Goal: Task Accomplishment & Management: Complete application form

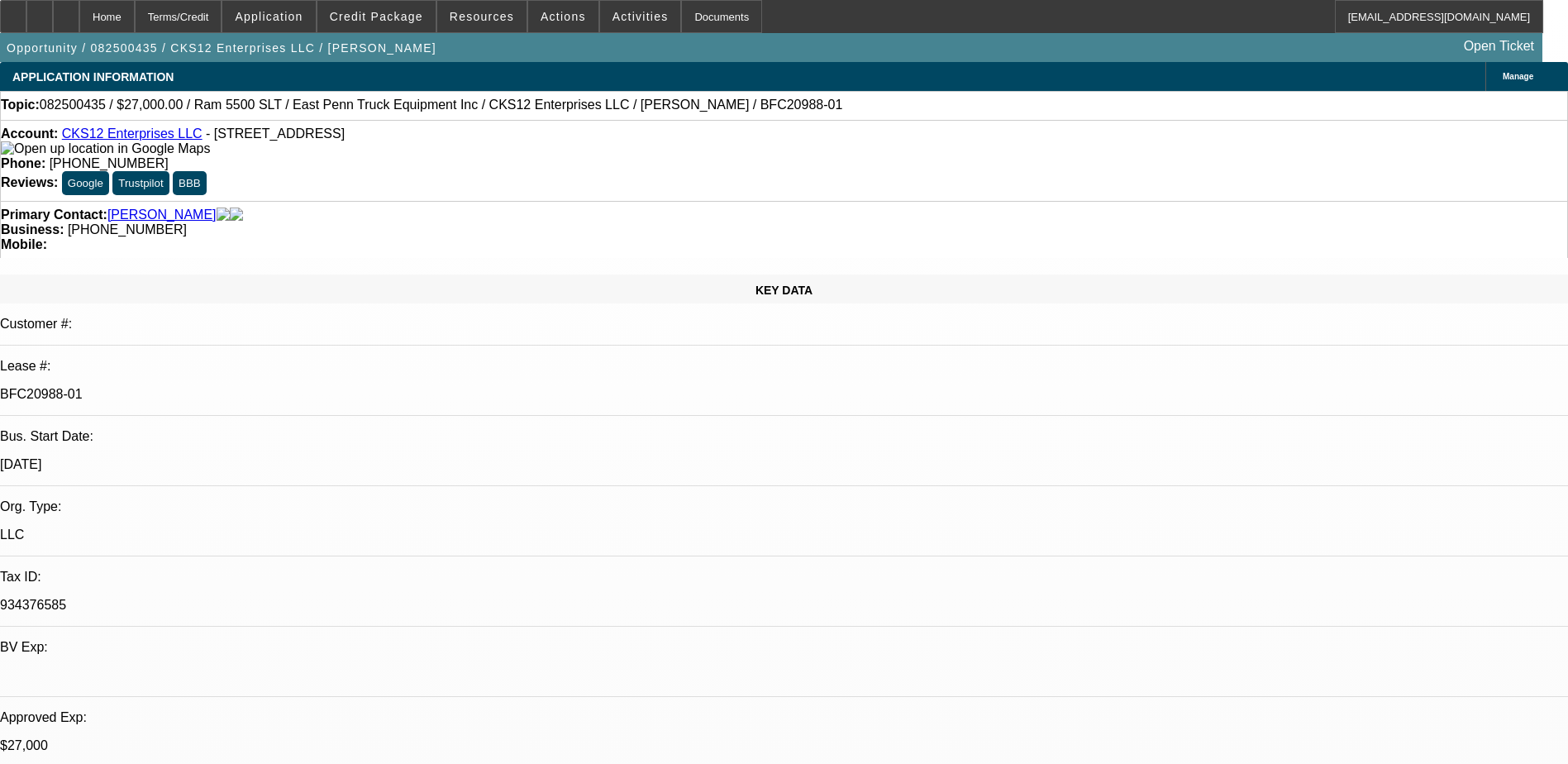
select select "0"
select select "2"
select select "0.1"
select select "4"
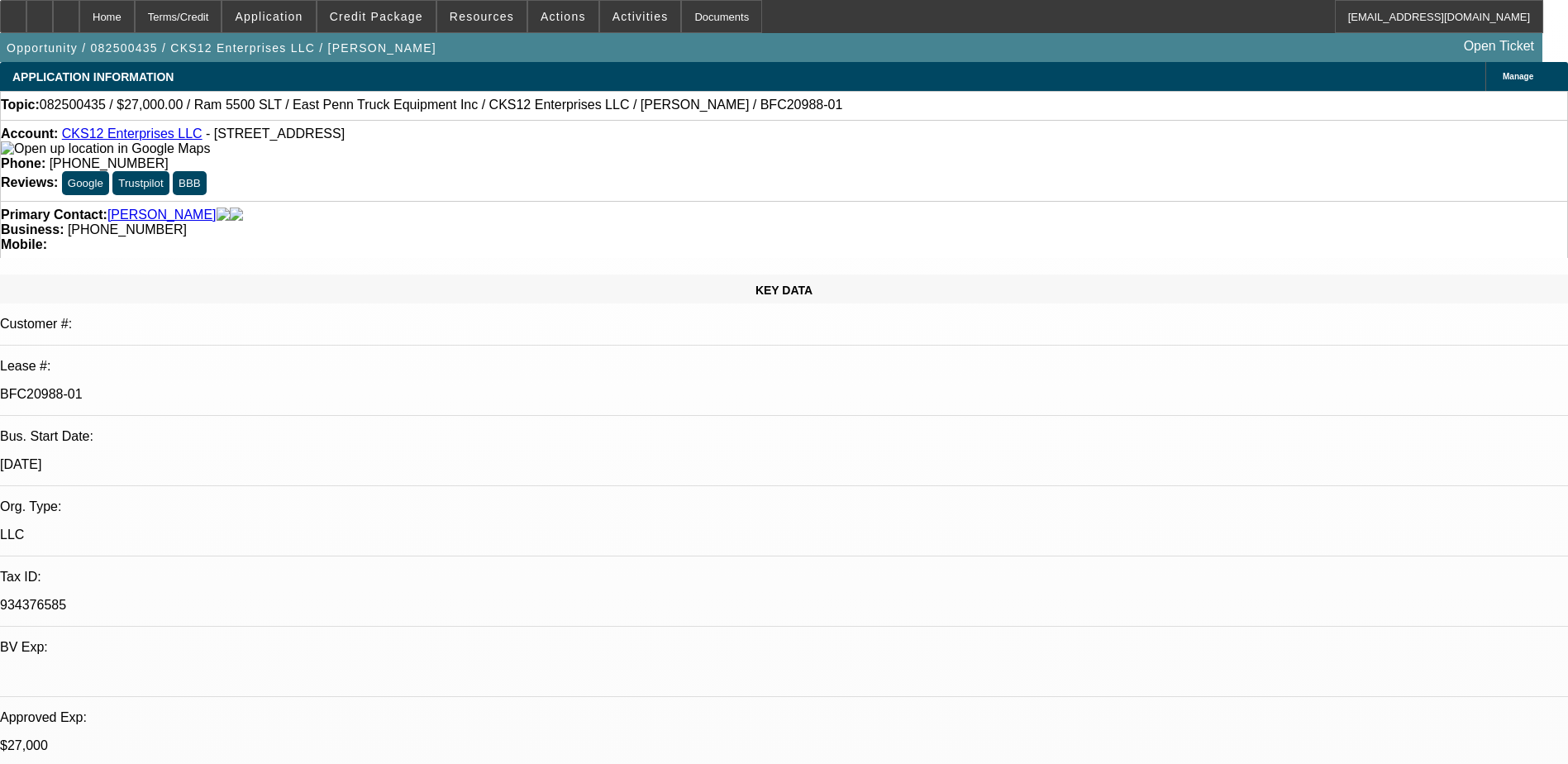
select select "0"
select select "2"
select select "0.1"
select select "4"
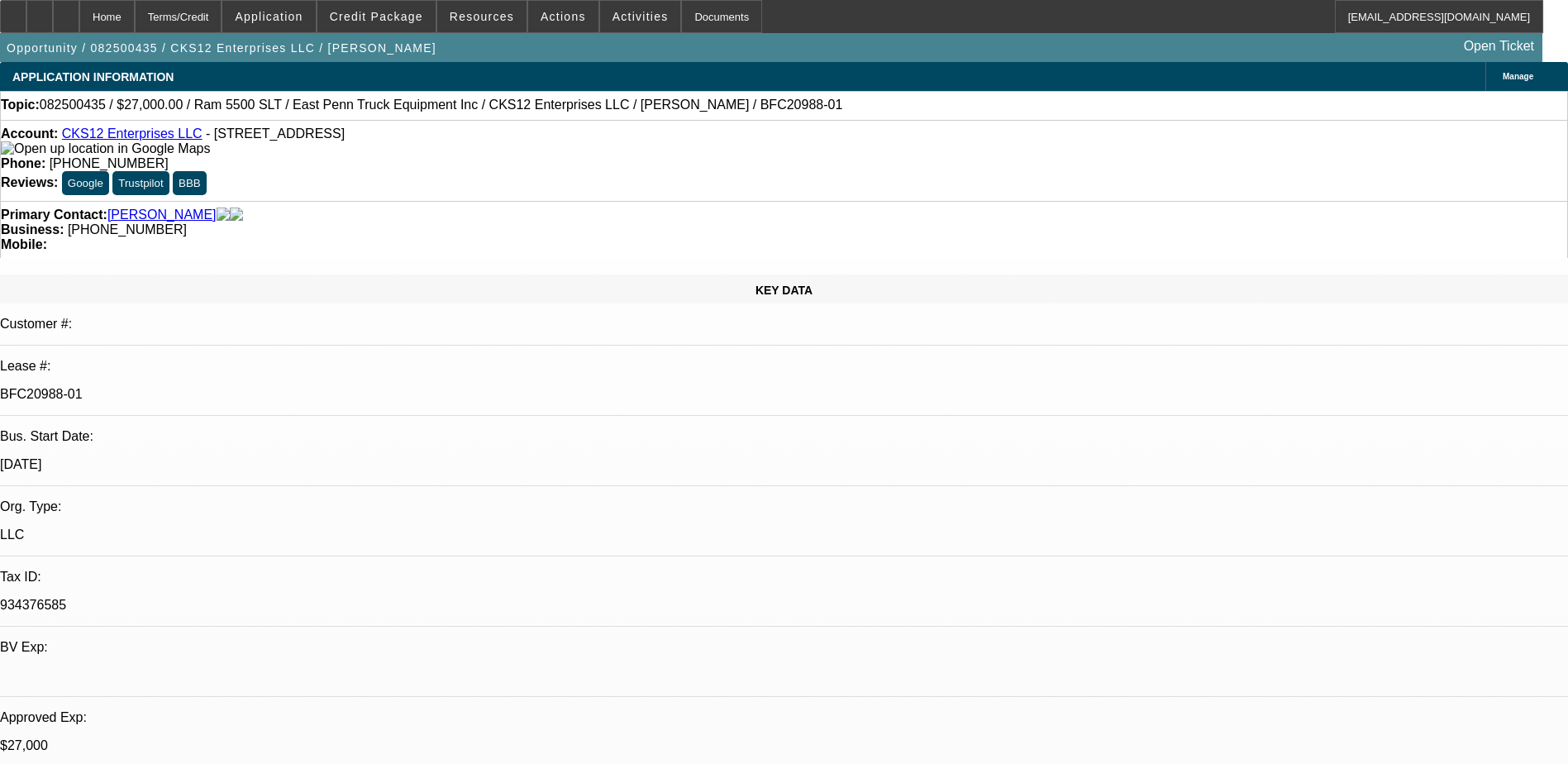
select select "0.15"
select select "2"
select select "0.1"
select select "4"
select select "0"
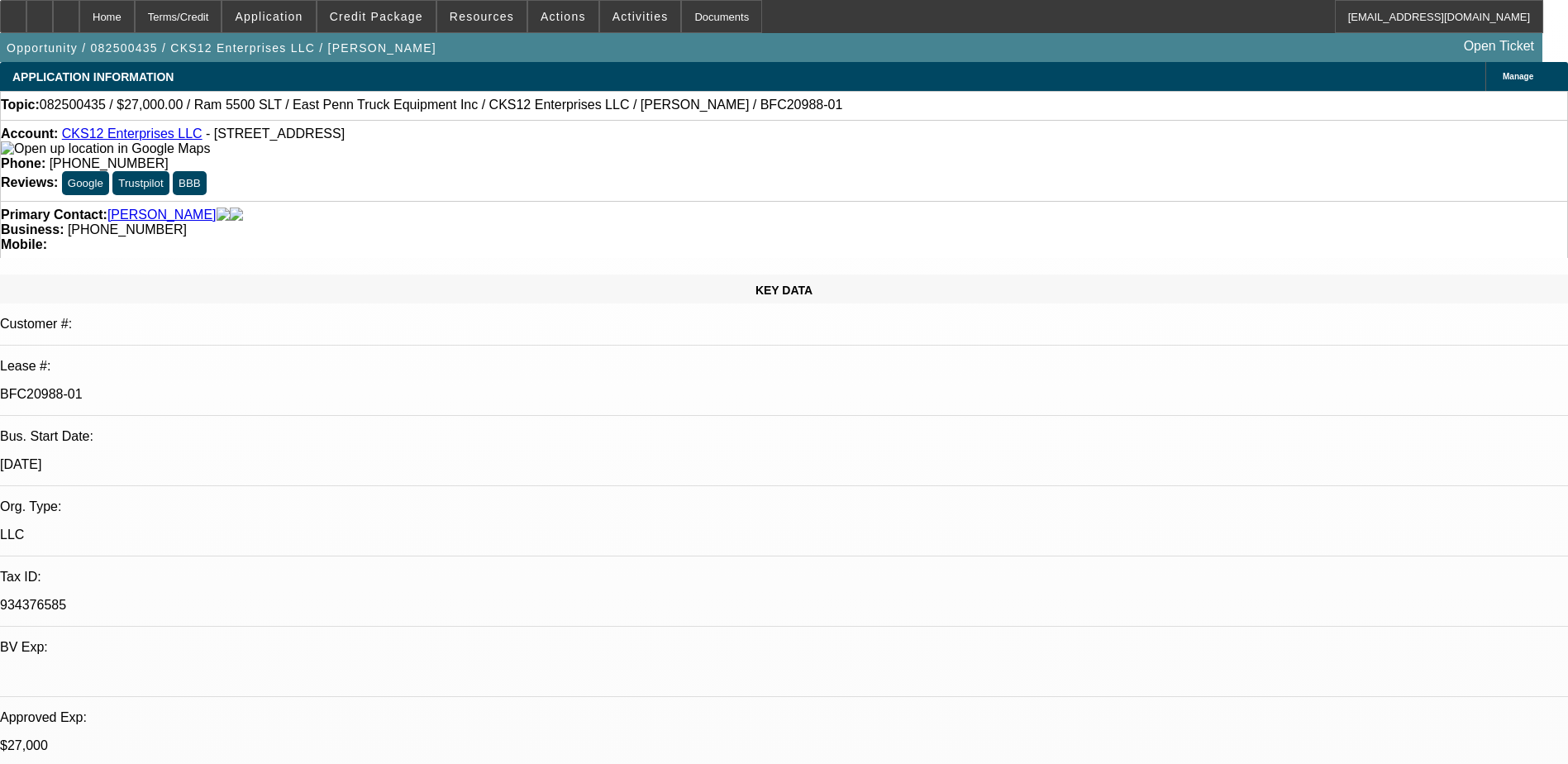
select select "2"
select select "0.1"
select select "4"
click at [80, 11] on div at bounding box center [66, 16] width 27 height 33
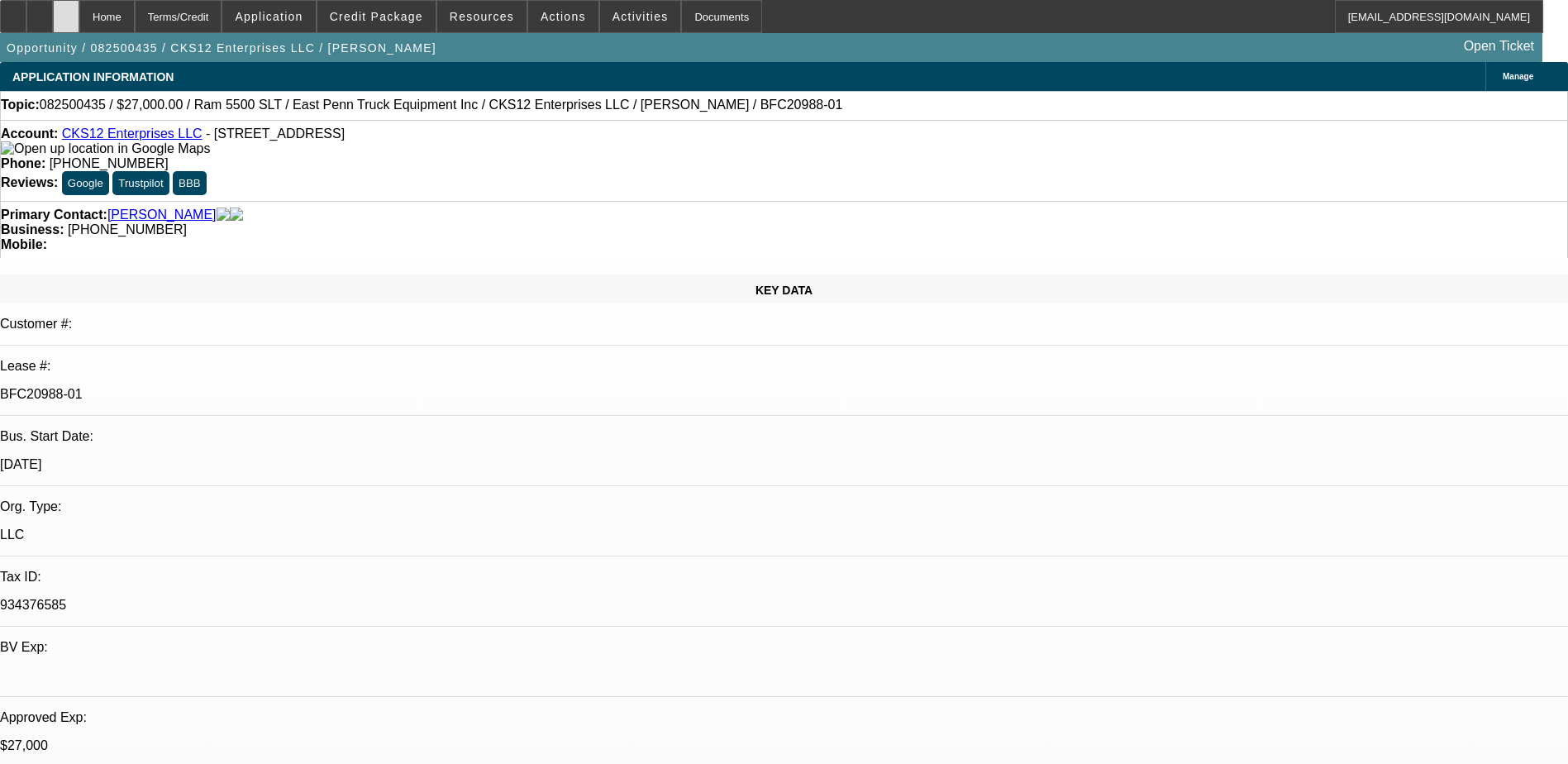
click at [80, 11] on div at bounding box center [66, 16] width 27 height 33
click at [80, 20] on div at bounding box center [66, 16] width 27 height 33
select select "0"
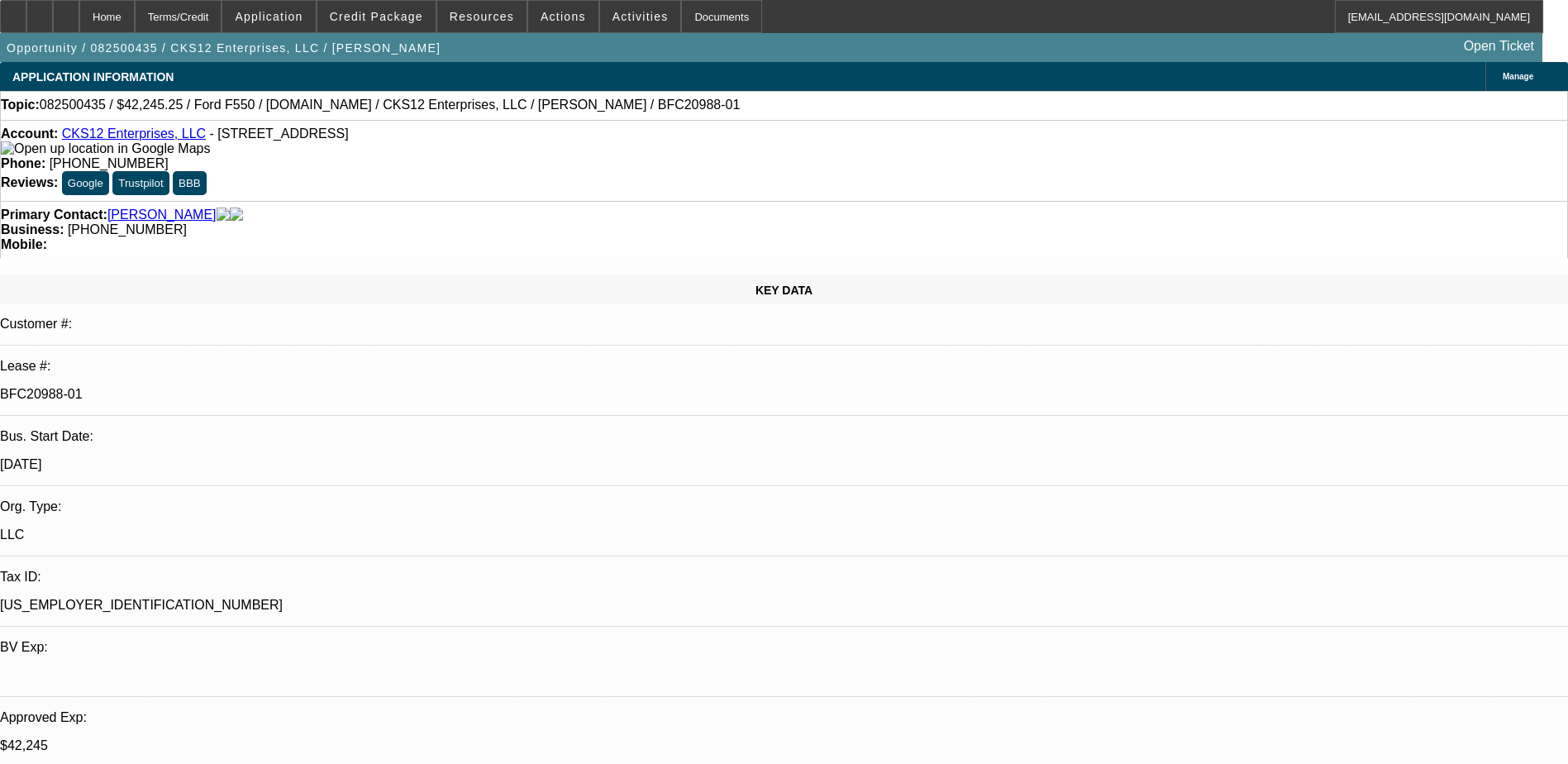
select select "2"
select select "0.1"
select select "0"
select select "2"
select select "0.1"
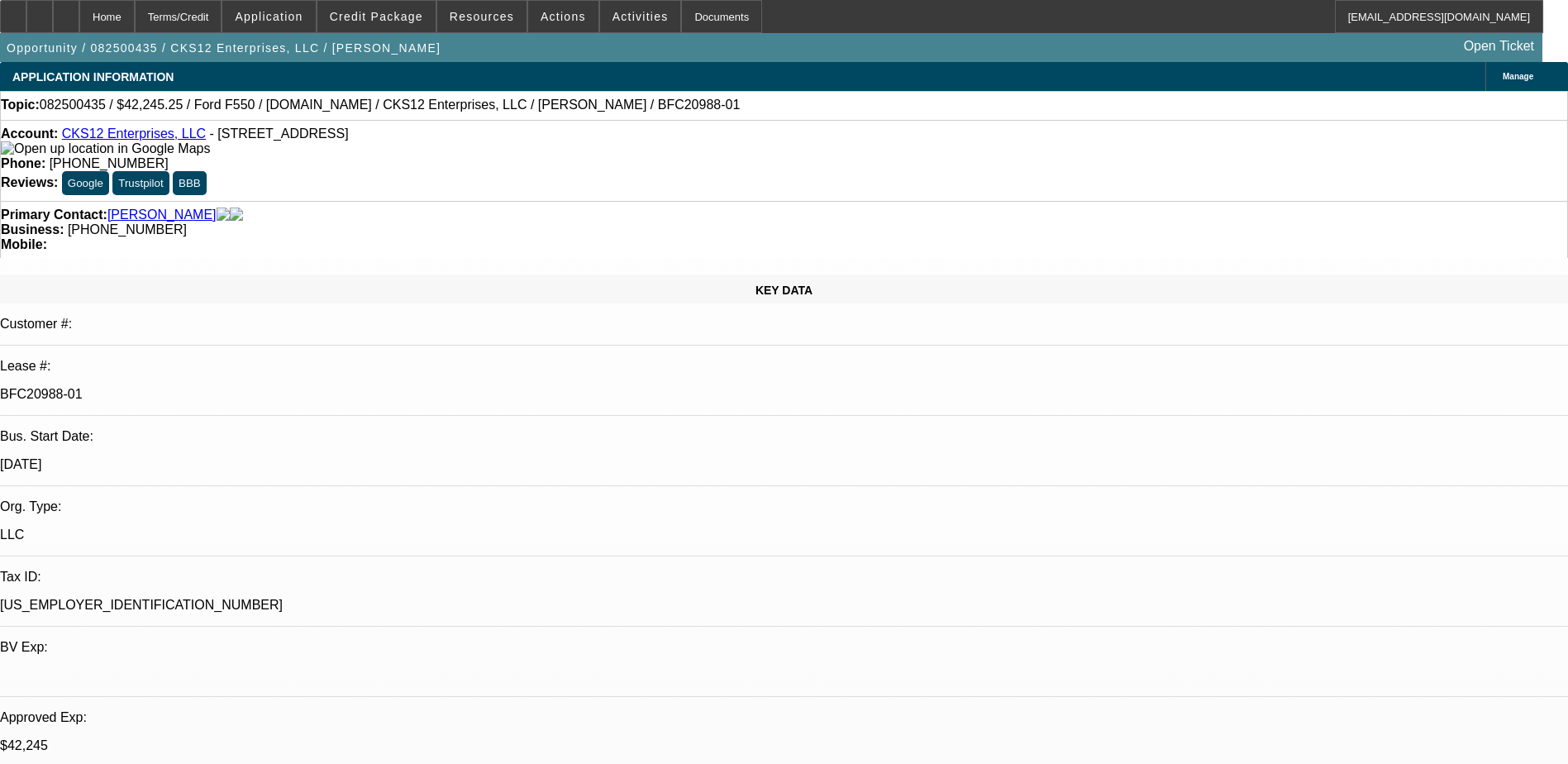
select select "0.15"
select select "0.1"
select select "0"
select select "2"
select select "0.1"
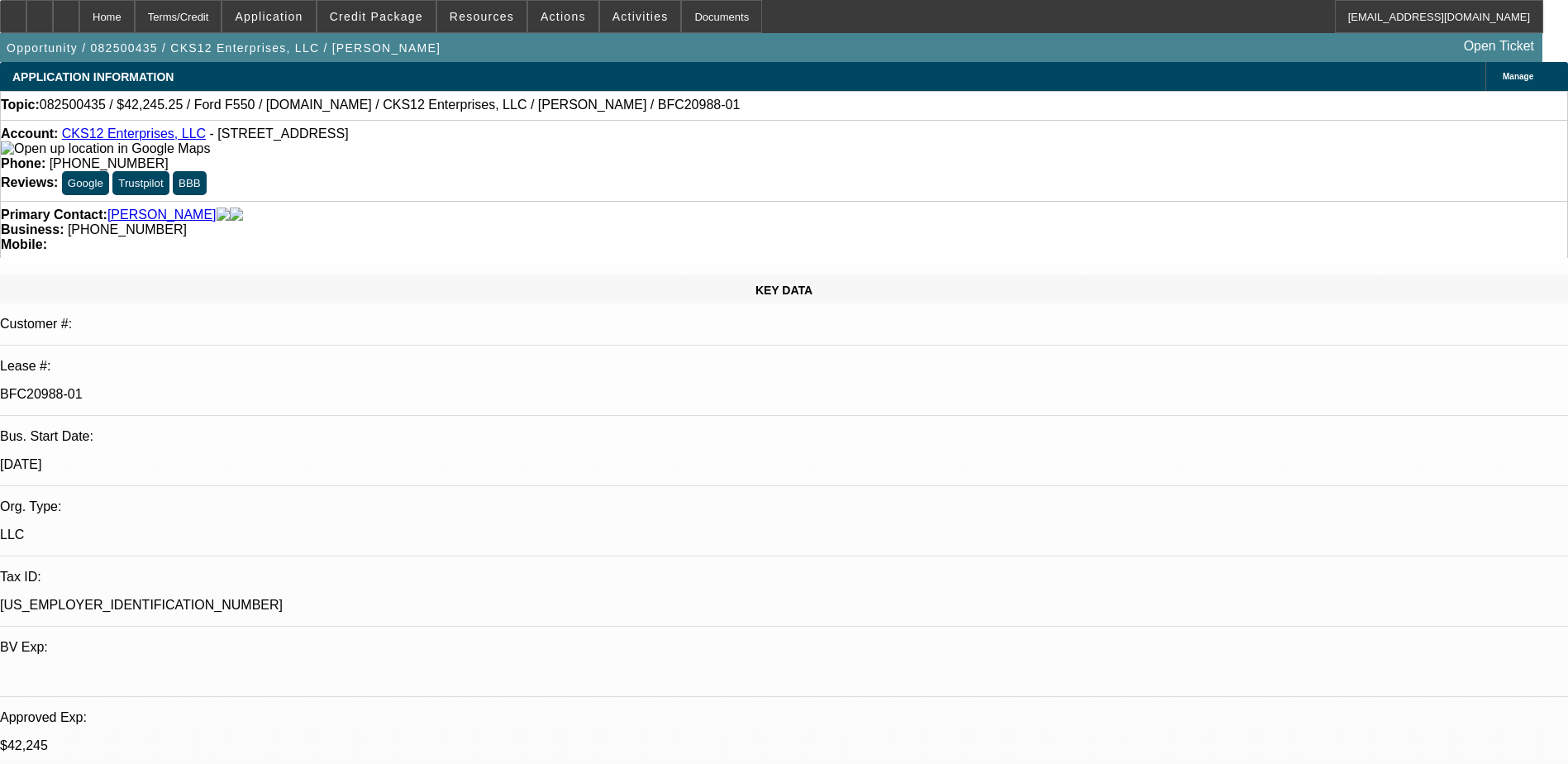
select select "1"
select select "2"
select select "4"
select select "1"
select select "2"
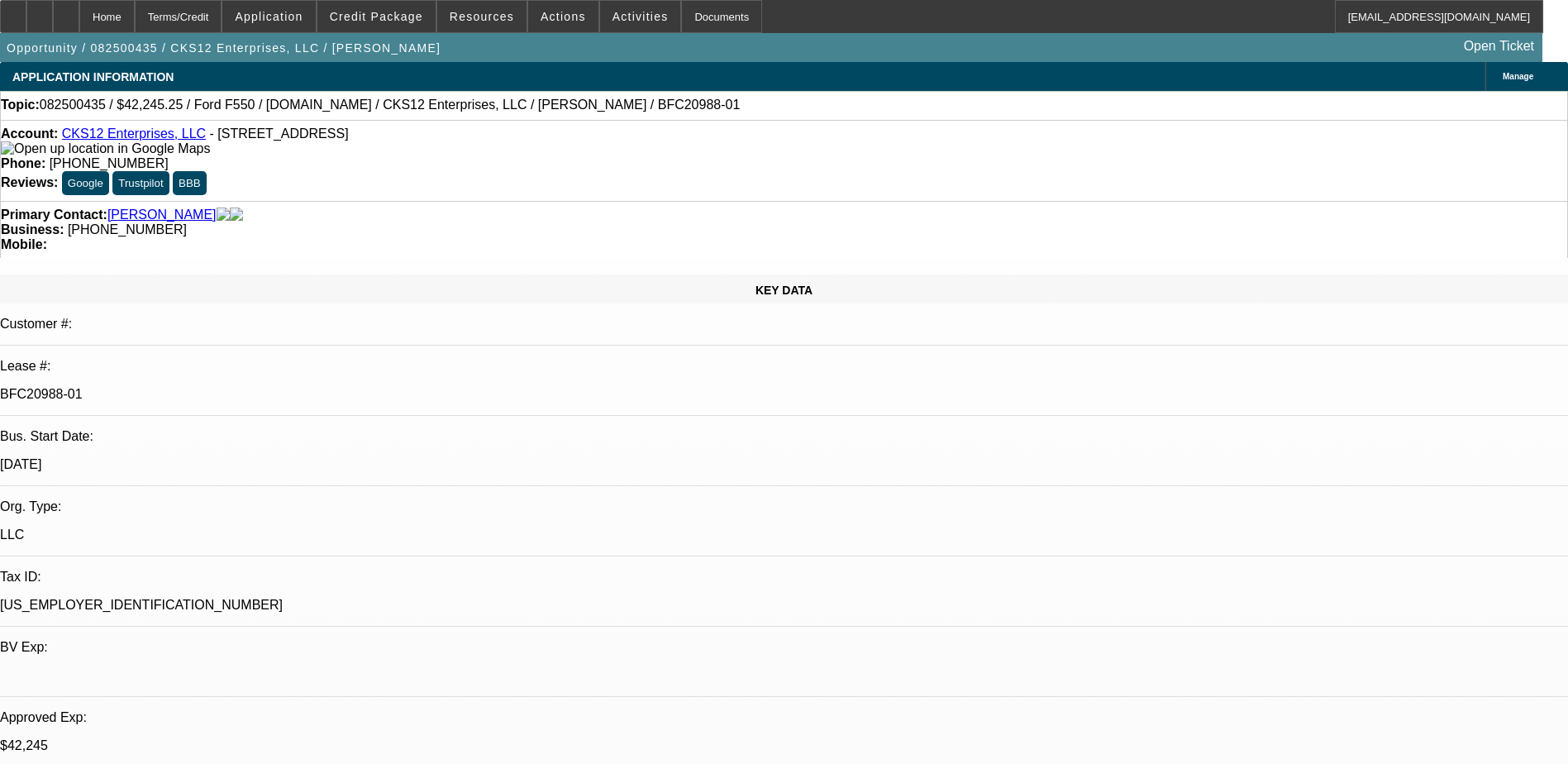
select select "4"
select select "1"
select select "2"
select select "4"
select select "1"
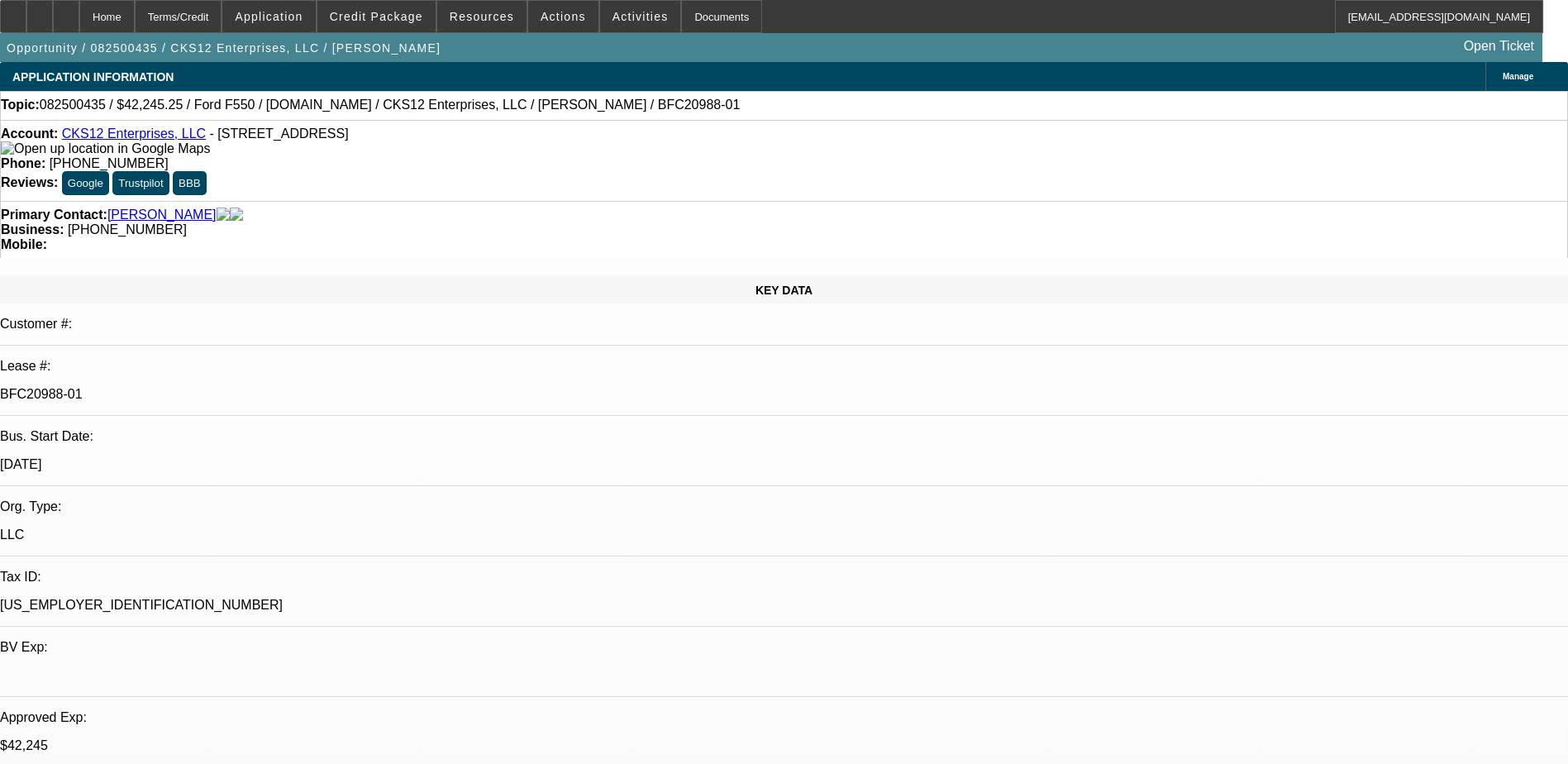
select select "2"
select select "4"
click at [144, 140] on link "CKS12 Enterprises, LLC" at bounding box center [134, 133] width 144 height 14
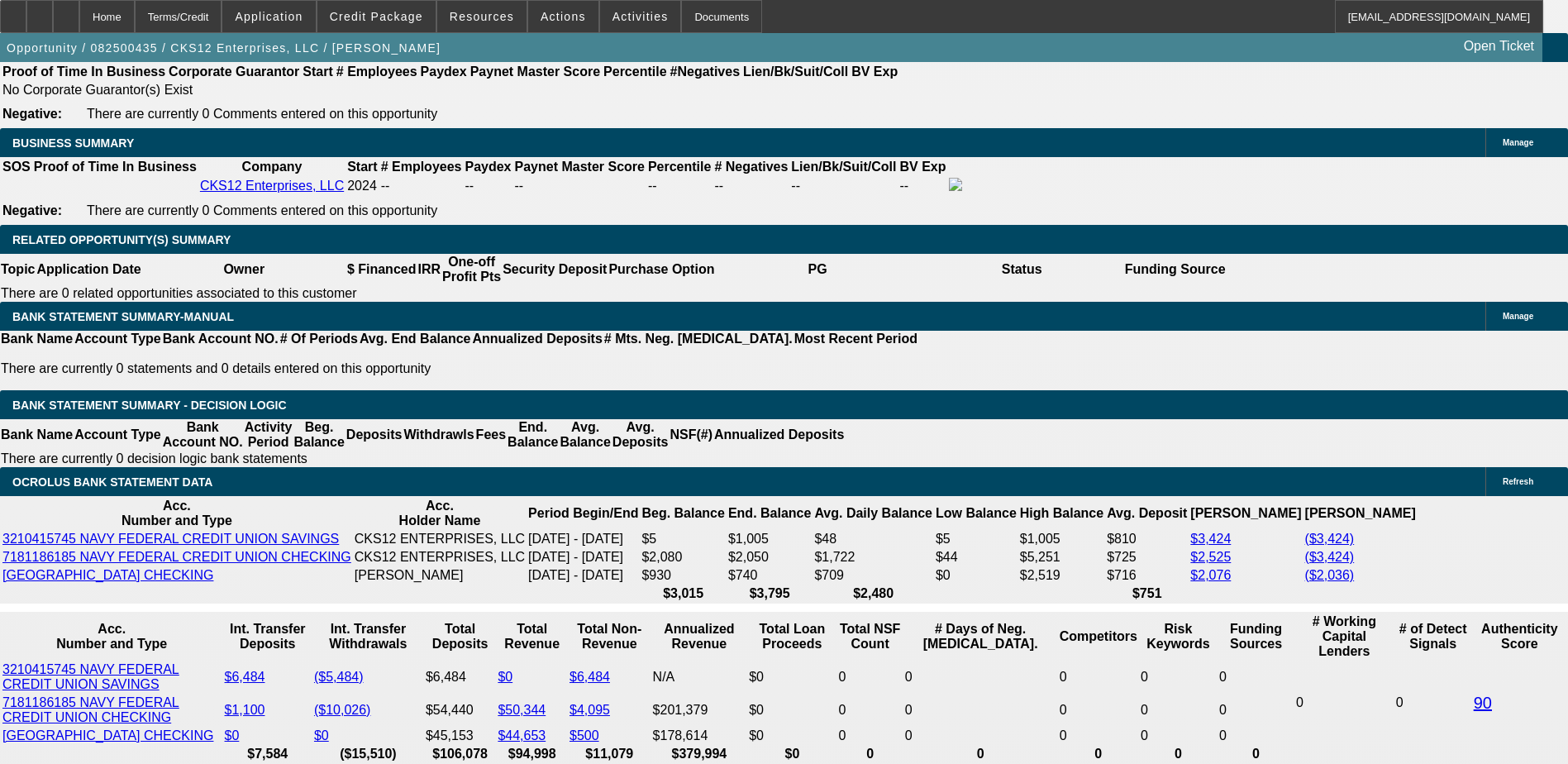
scroll to position [2812, 0]
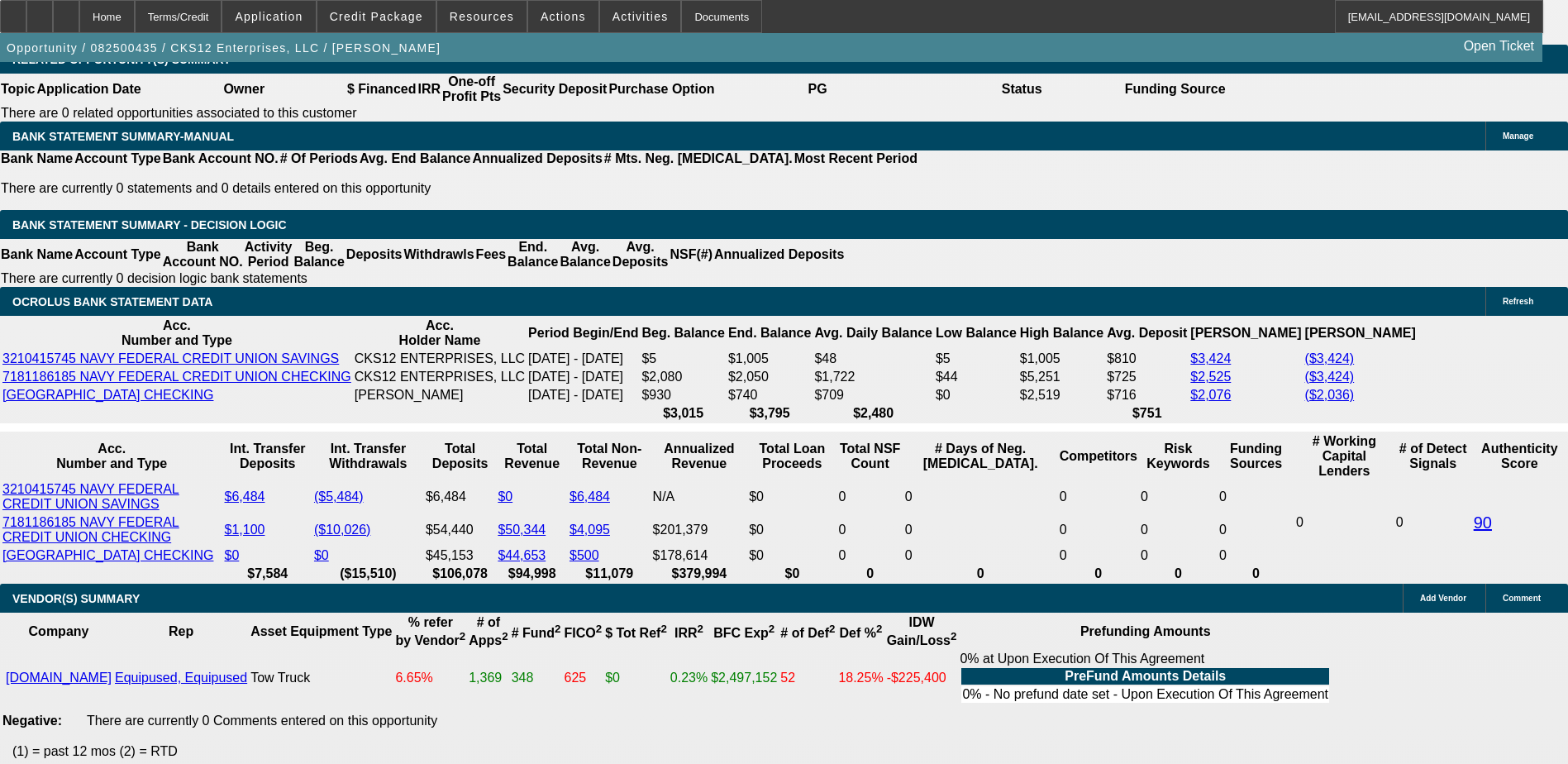
drag, startPoint x: 1418, startPoint y: 221, endPoint x: 1496, endPoint y: 252, distance: 83.9
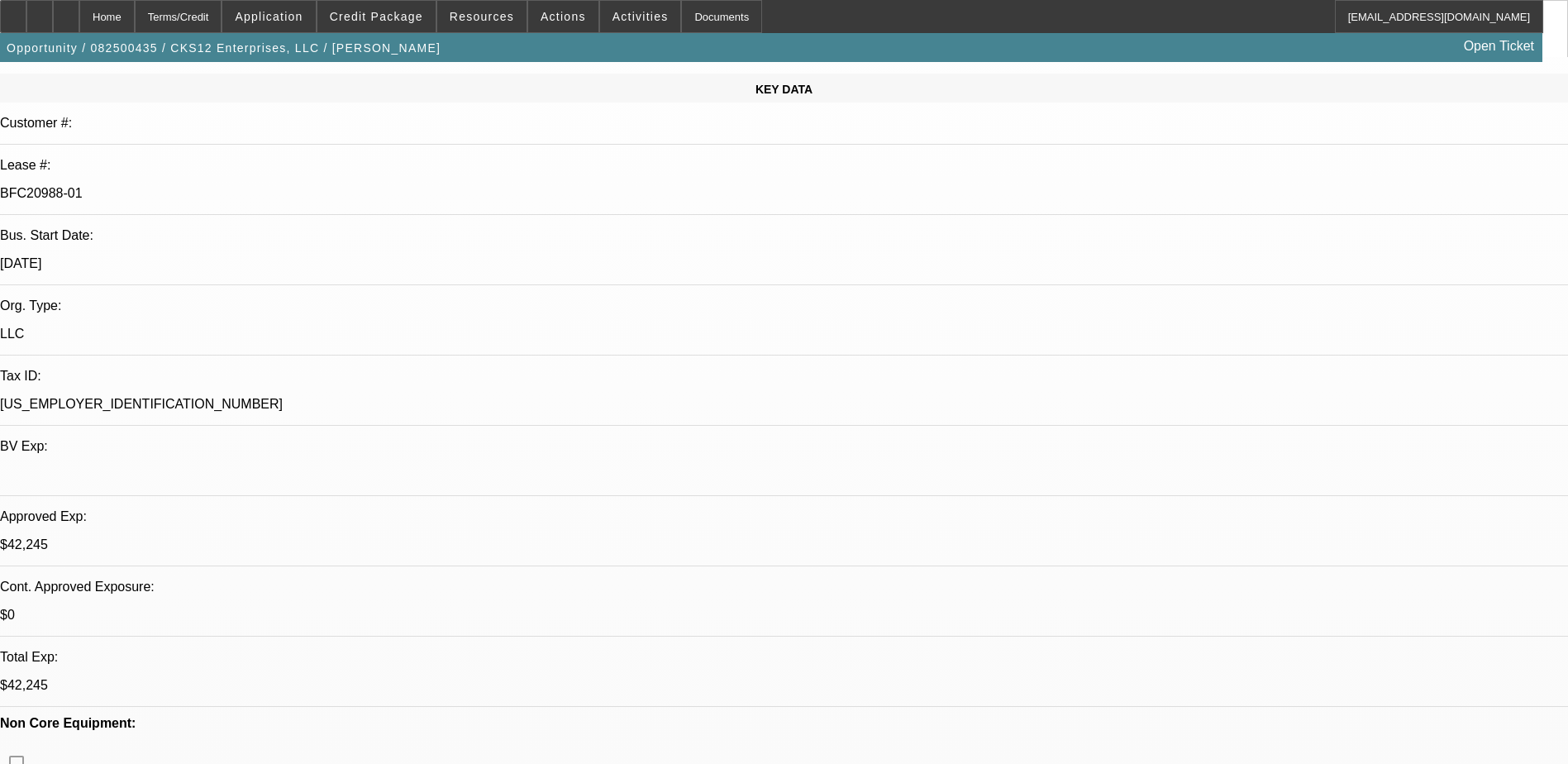
scroll to position [0, 0]
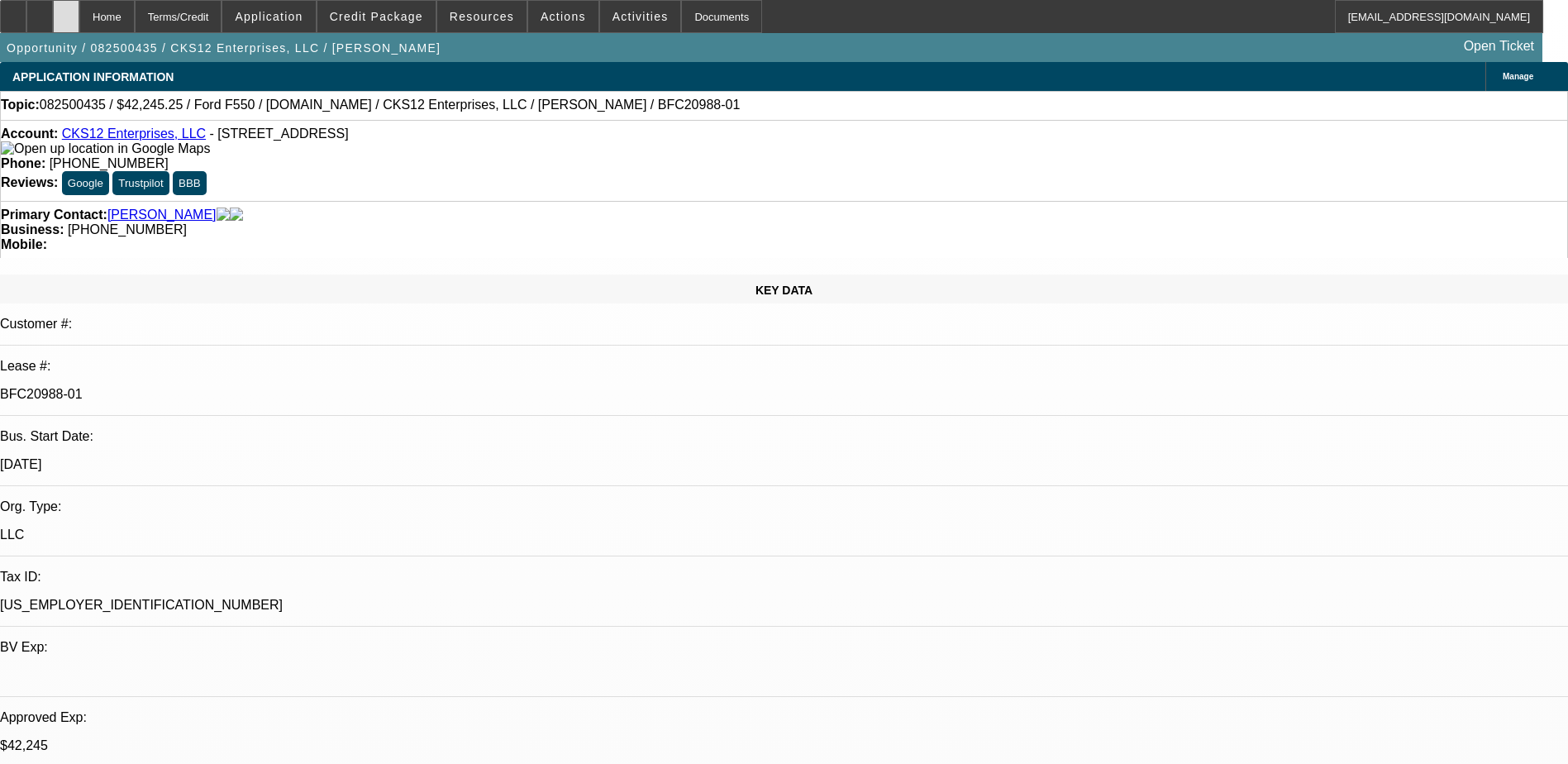
click at [80, 17] on div at bounding box center [66, 16] width 27 height 33
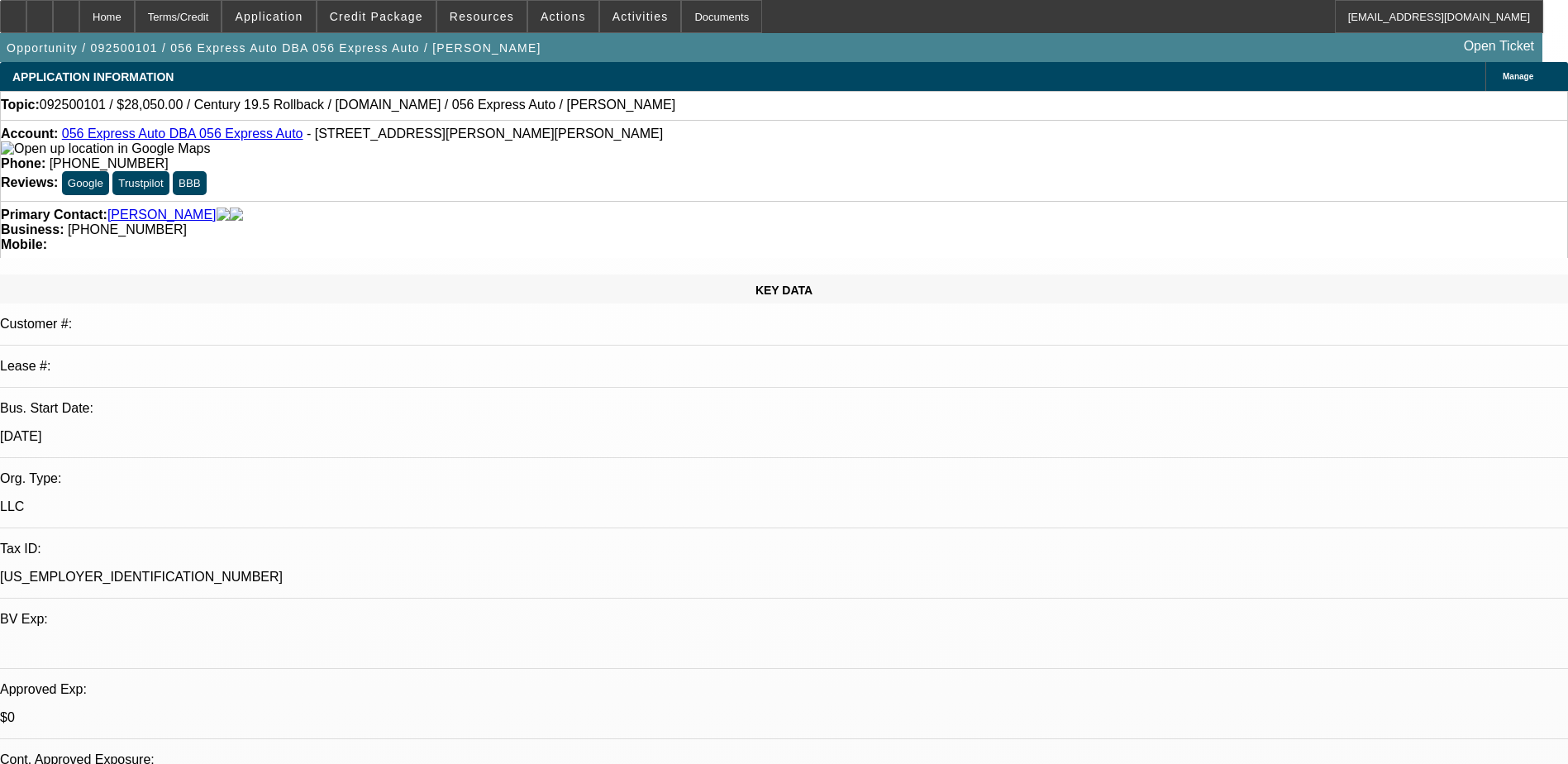
select select "0.1"
select select "0"
select select "0.1"
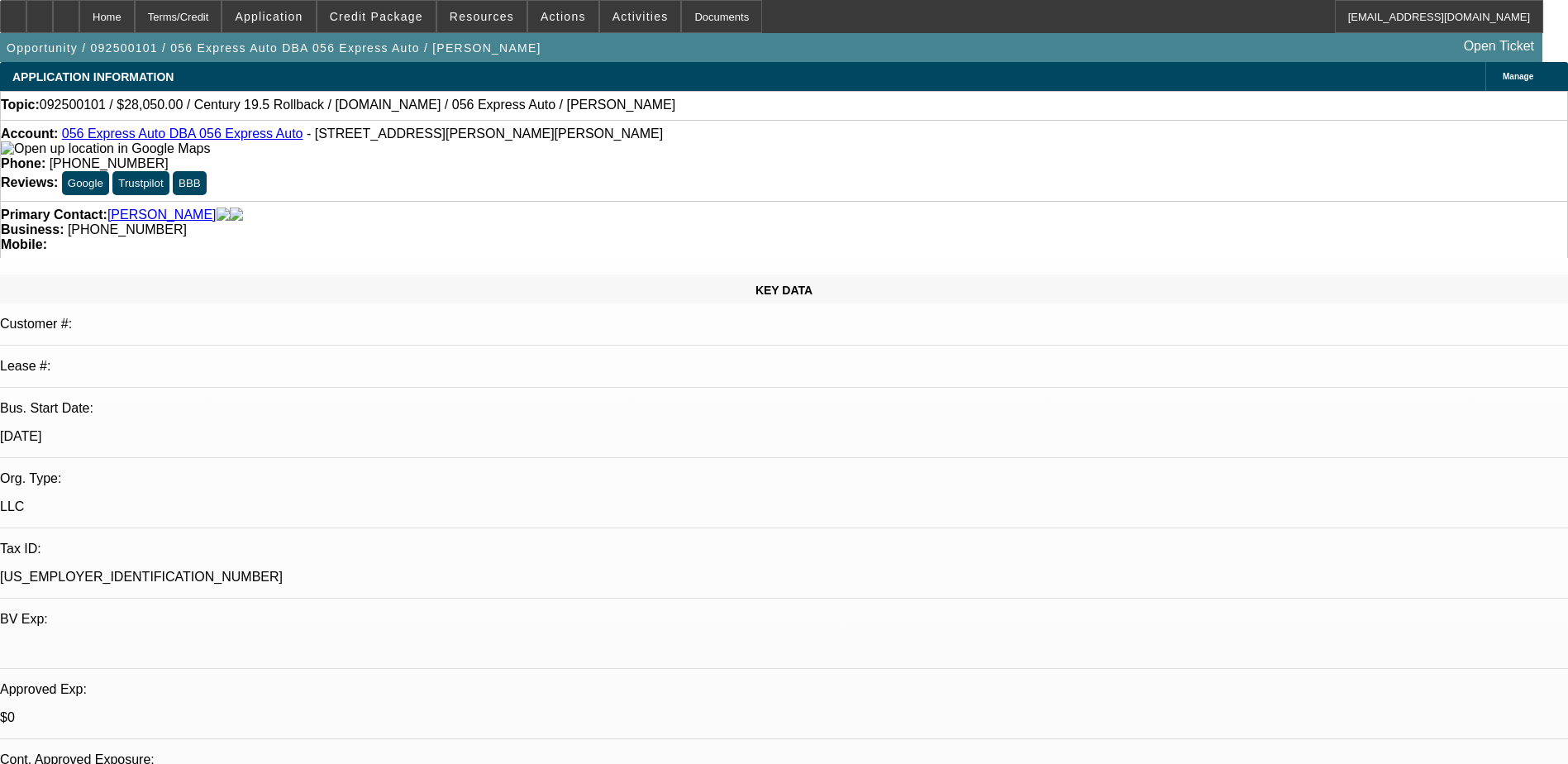
select select "0.15"
select select "2"
select select "0.1"
select select "1"
select select "2"
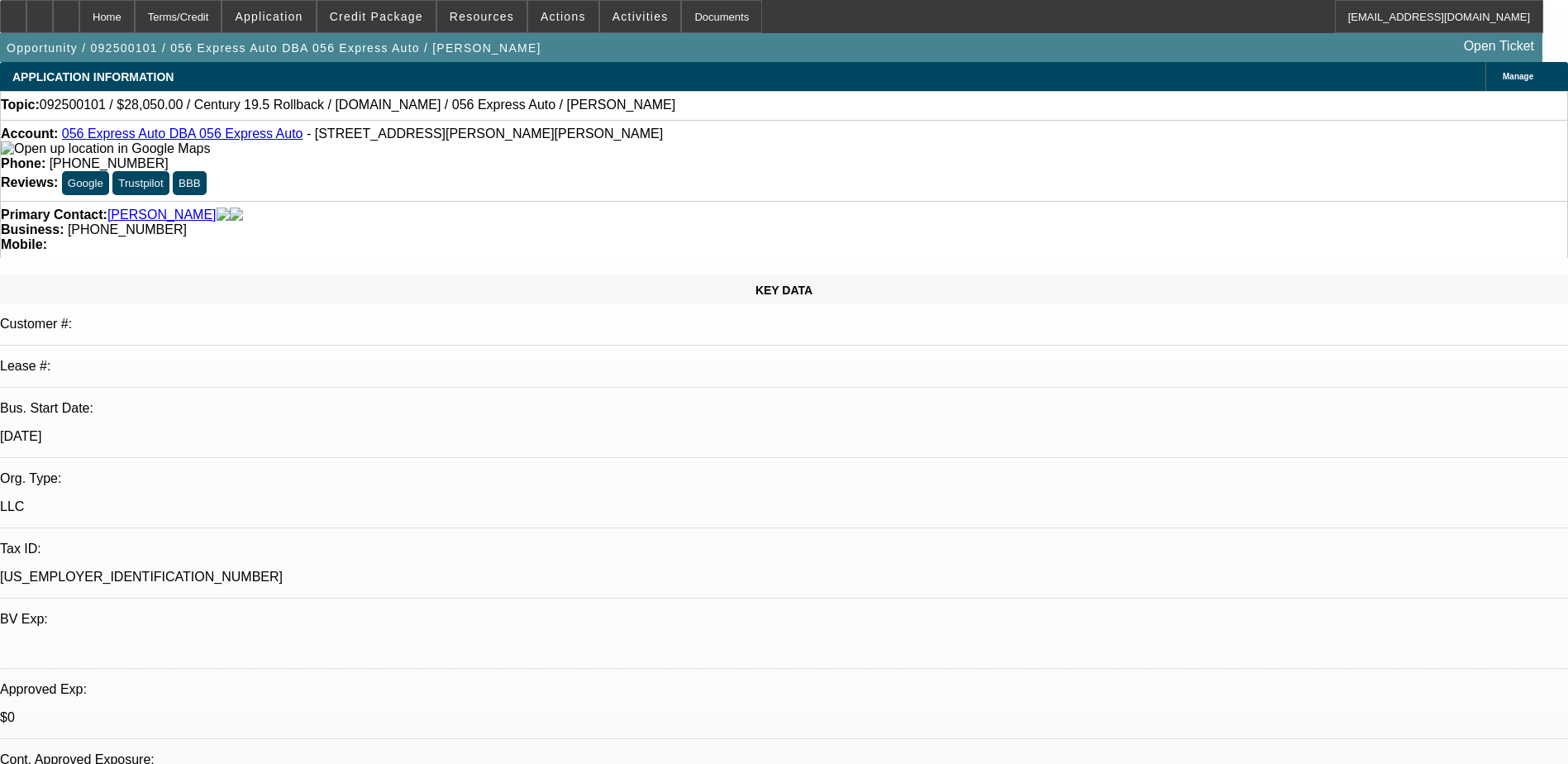
select select "4"
select select "1"
select select "2"
select select "4"
select select "1"
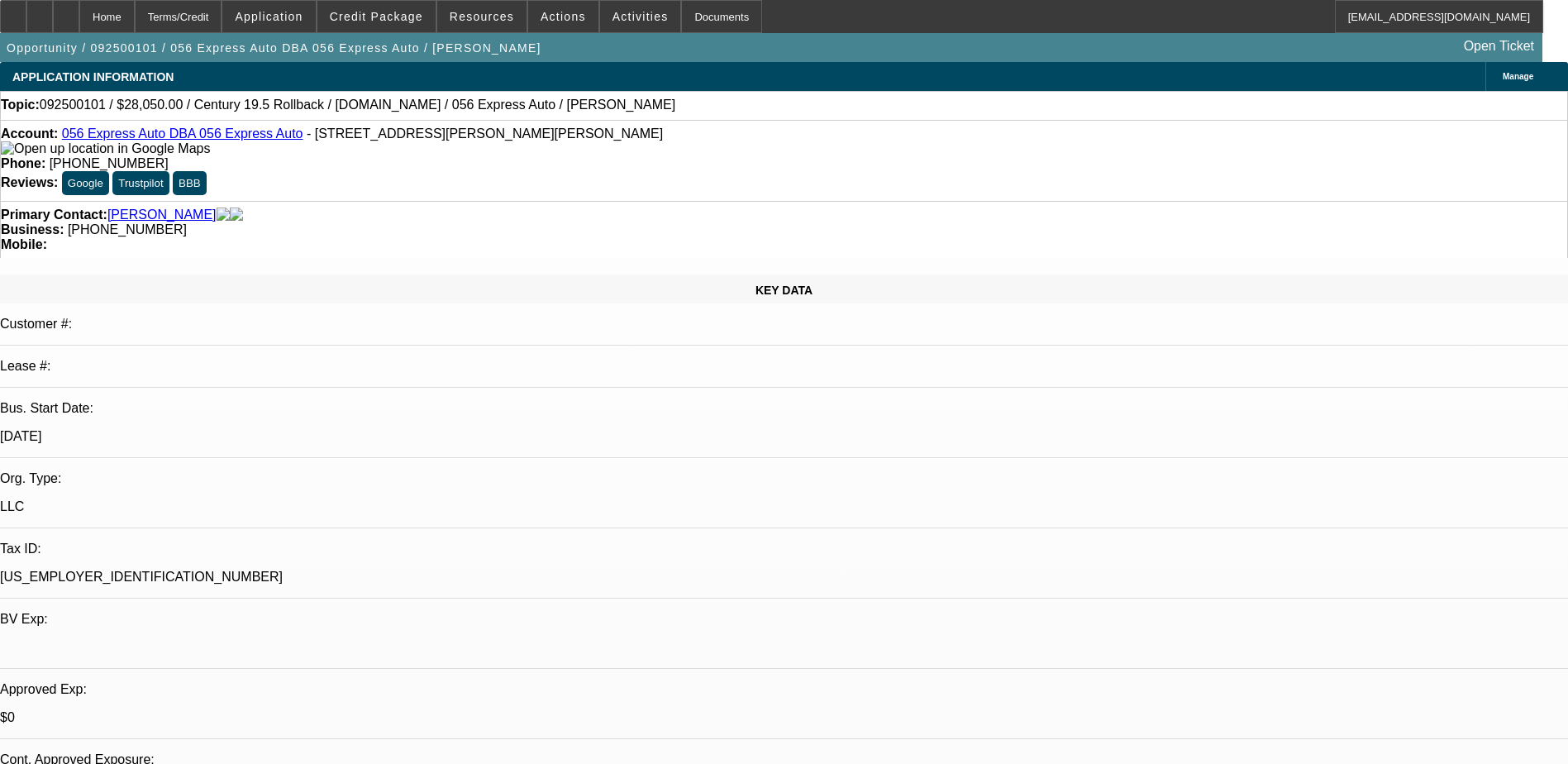
select select "2"
select select "4"
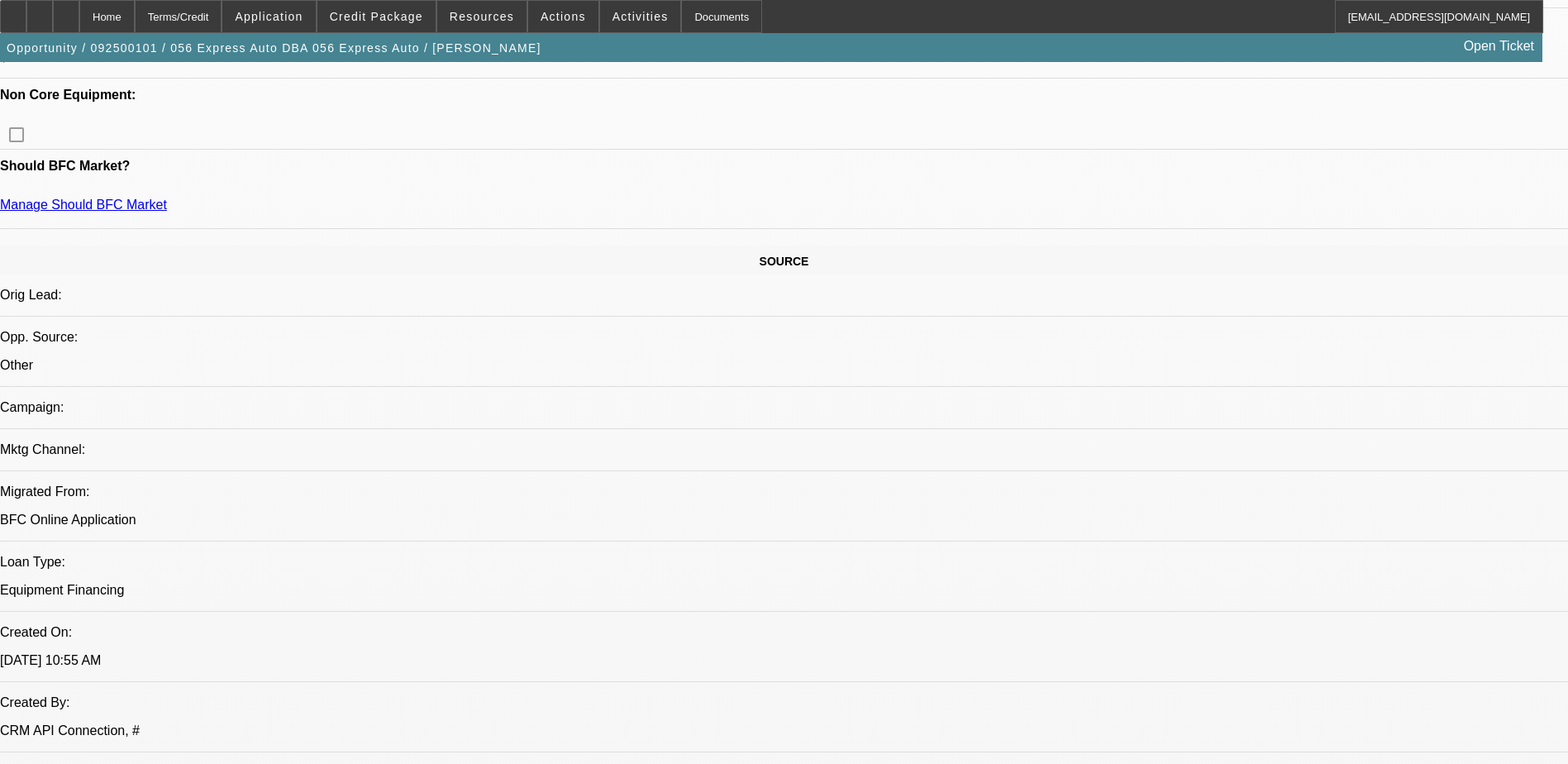
scroll to position [662, 0]
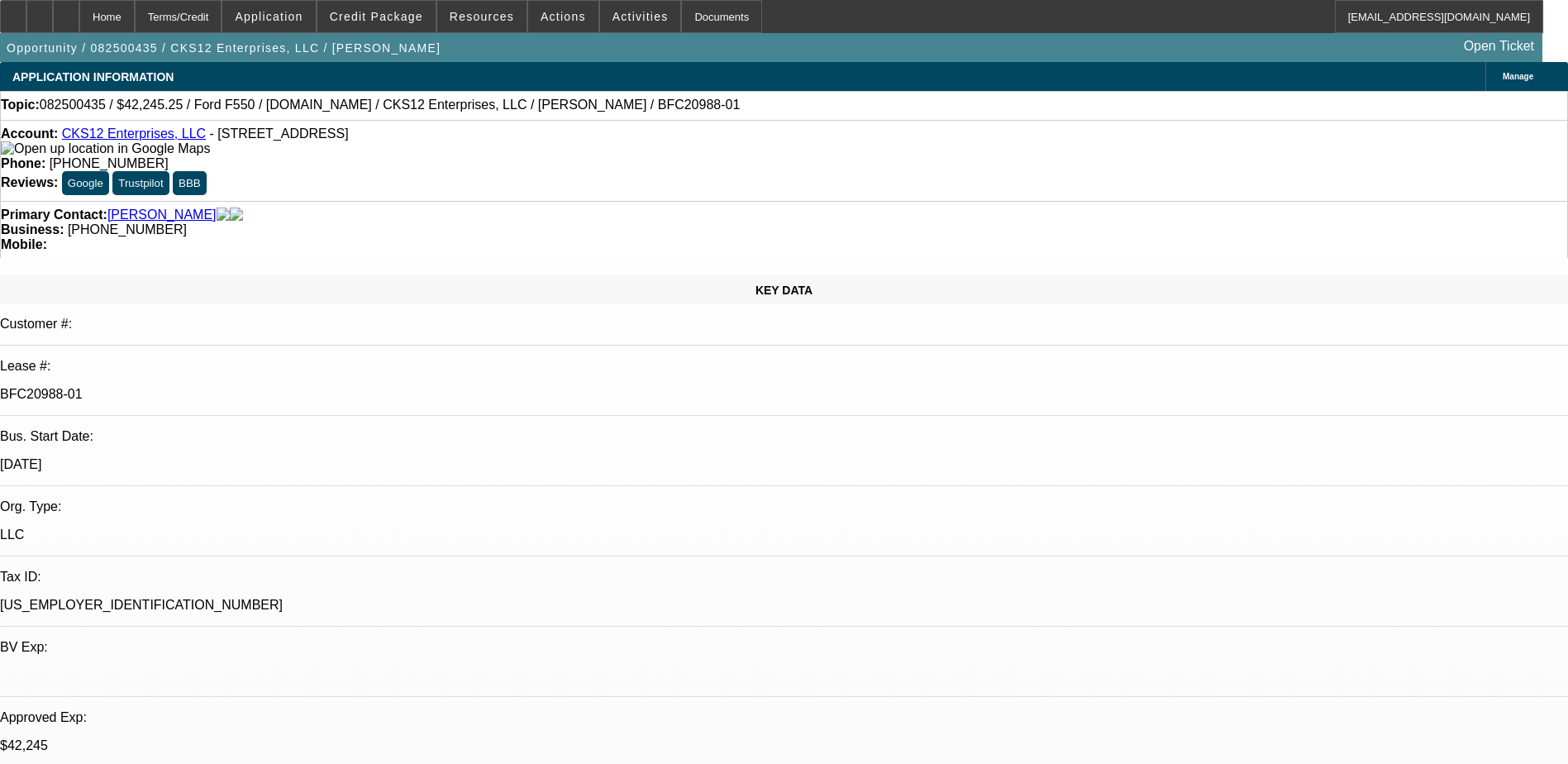
select select "0"
select select "2"
select select "0.1"
select select "0"
select select "2"
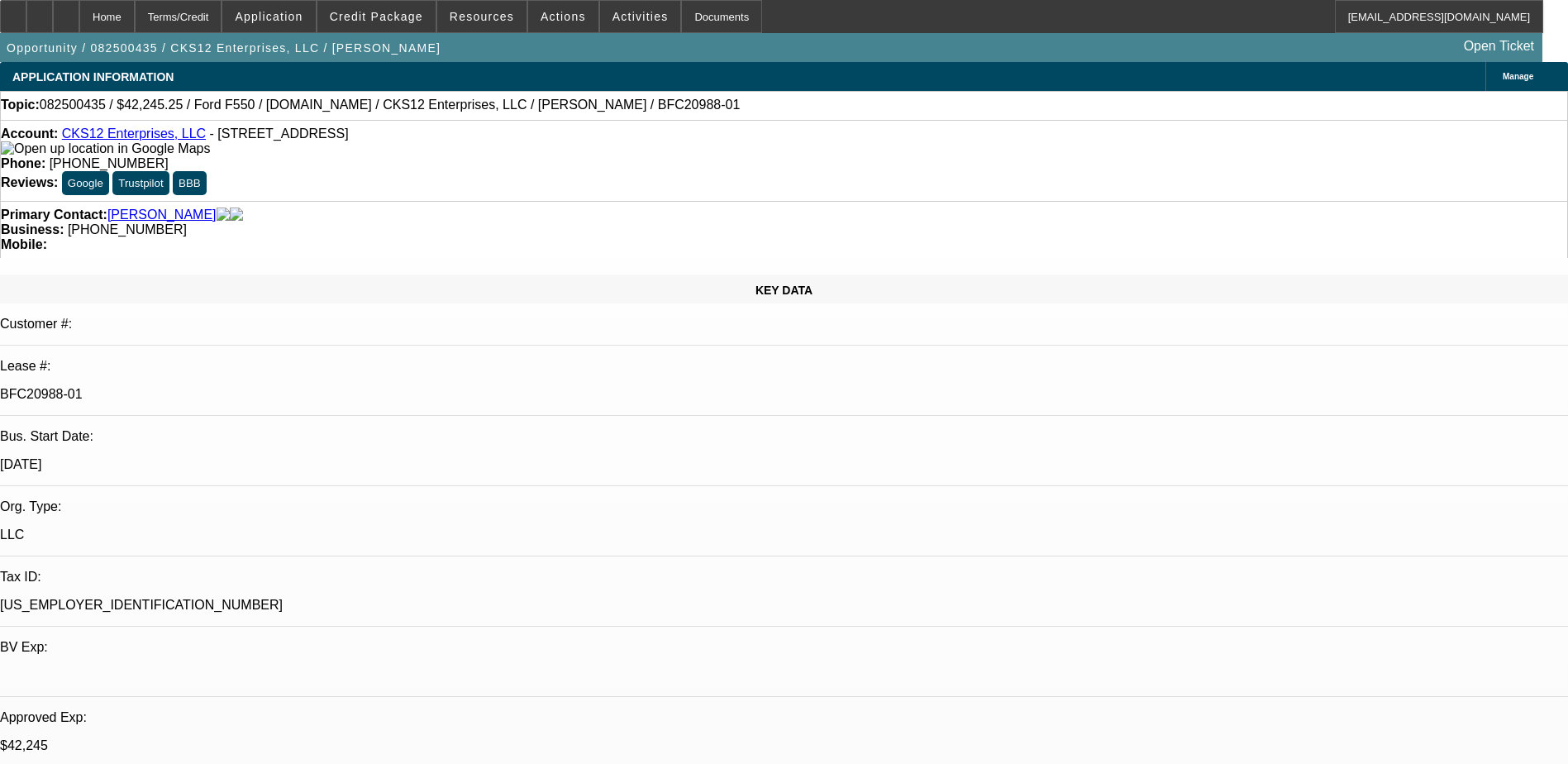
select select "0.1"
select select "0.15"
select select "0.1"
select select "0"
select select "2"
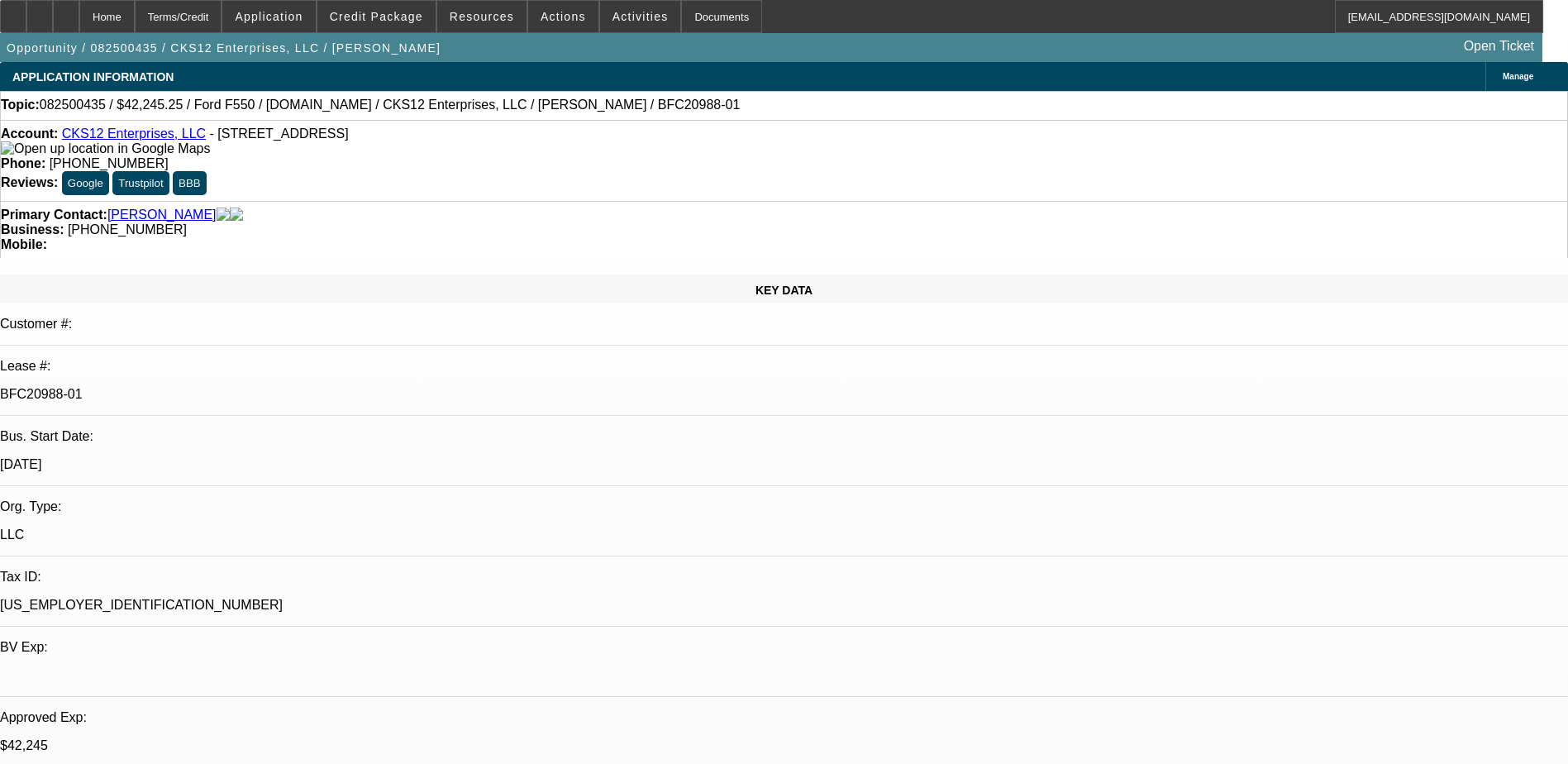
select select "0.1"
select select "1"
select select "2"
select select "4"
select select "1"
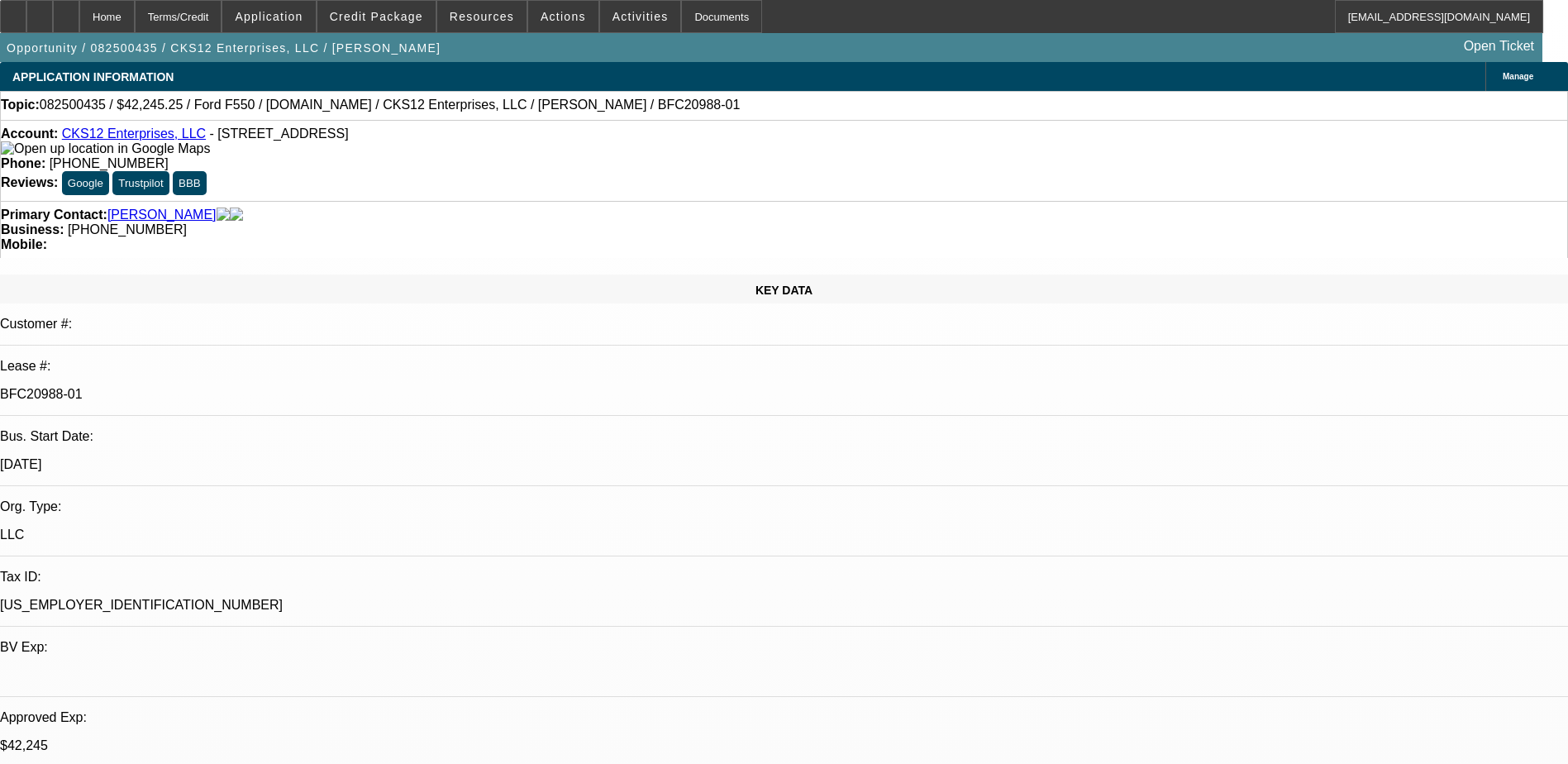
select select "2"
select select "4"
select select "1"
select select "2"
select select "4"
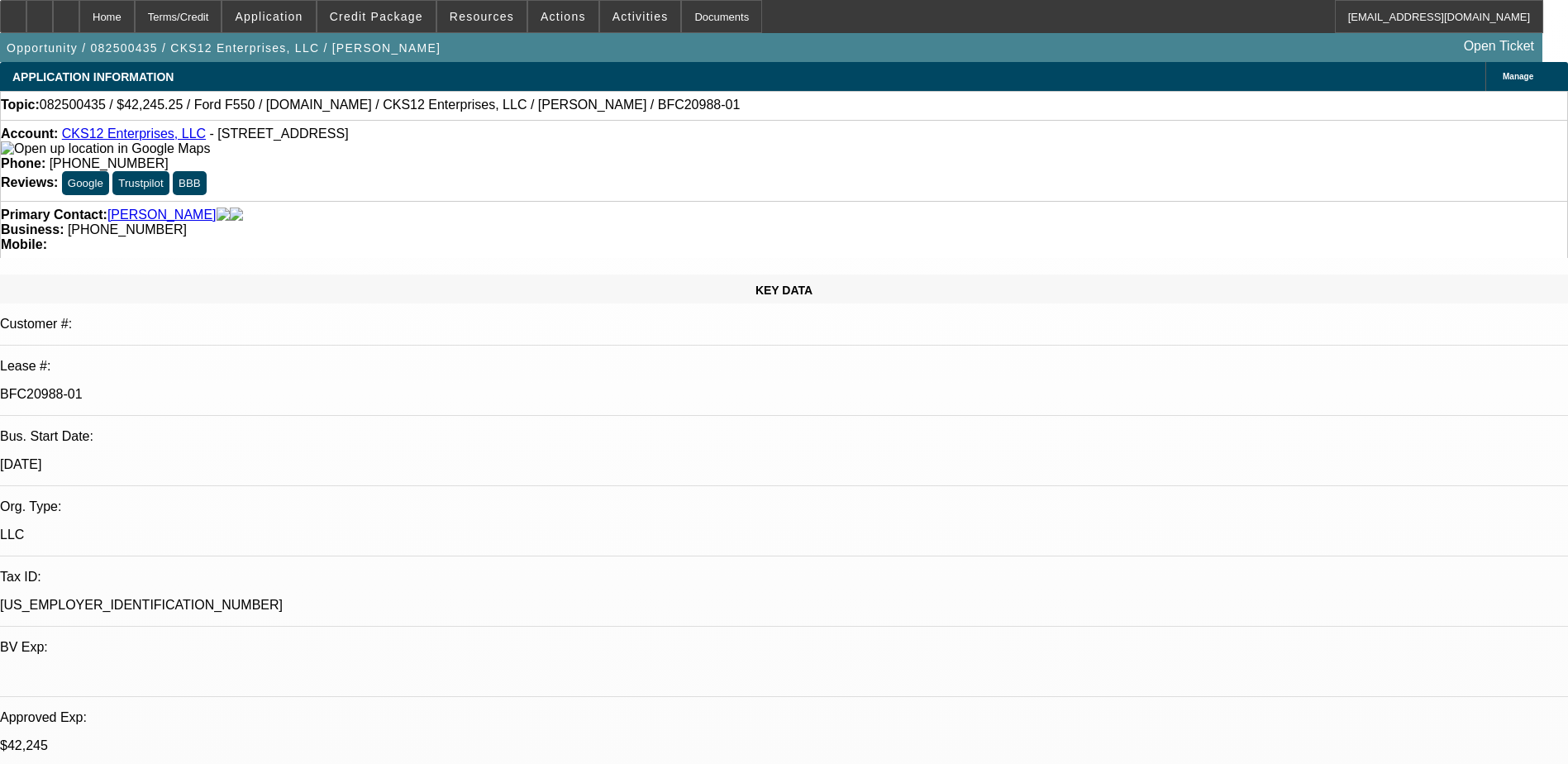
select select "1"
select select "2"
select select "4"
